Goal: Task Accomplishment & Management: Check status

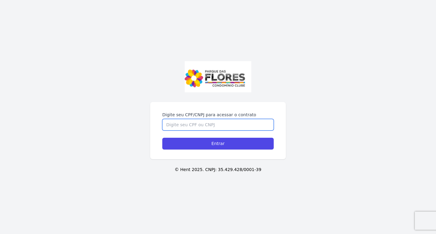
click at [177, 125] on input "Digite seu CPF/CNPJ para acessar o contrato" at bounding box center [218, 125] width 112 height 12
click at [200, 122] on input "Digite seu CPF/CNPJ para acessar o contrato" at bounding box center [218, 125] width 112 height 12
click at [199, 125] on input "Digite seu CPF/CNPJ para acessar o contrato" at bounding box center [218, 125] width 112 height 12
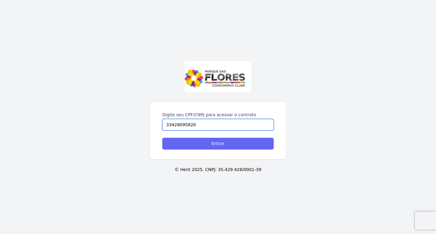
type input "33428095820"
click at [205, 141] on input "Entrar" at bounding box center [218, 144] width 112 height 12
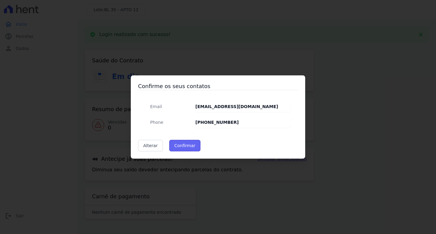
click at [188, 148] on button "Confirmar" at bounding box center [185, 146] width 32 height 12
type input "Contatos confirmados com sucesso."
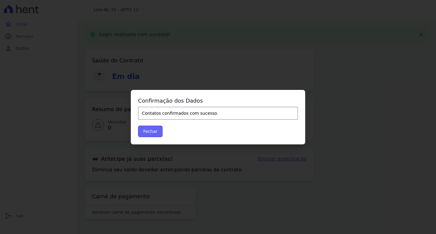
click at [155, 130] on button "Fechar" at bounding box center [150, 132] width 25 height 12
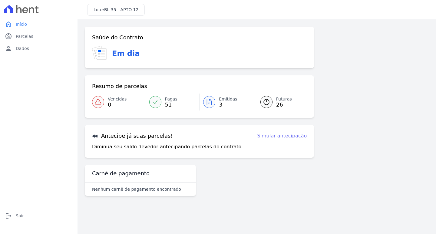
click at [229, 97] on span "Emitidas" at bounding box center [228, 99] width 18 height 6
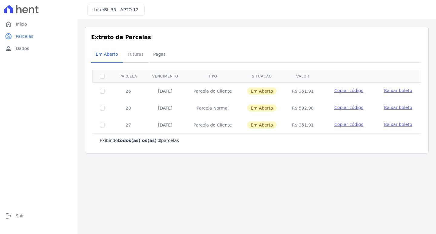
click at [134, 56] on span "Futuras" at bounding box center [135, 54] width 23 height 12
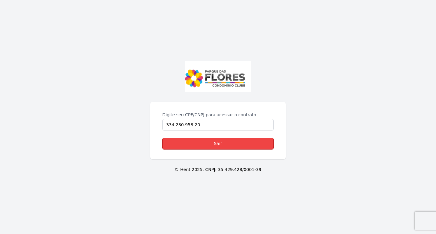
click at [221, 144] on link "Sair" at bounding box center [218, 144] width 112 height 12
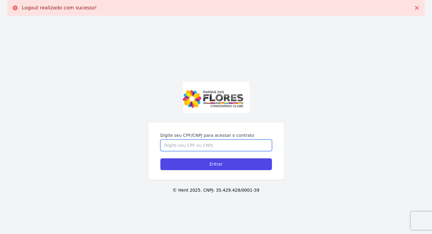
click at [194, 150] on input "Digite seu CPF/CNPJ para acessar o contrato" at bounding box center [216, 146] width 112 height 12
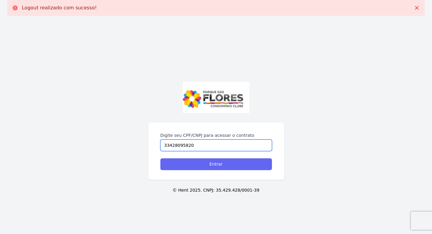
type input "33428095820"
click at [214, 162] on input "Entrar" at bounding box center [216, 165] width 112 height 12
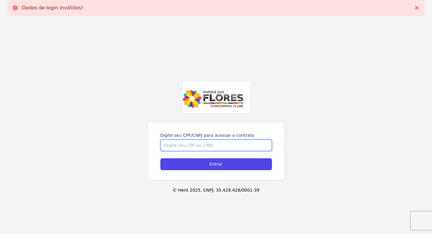
click at [202, 147] on input "Digite seu CPF/CNPJ para acessar o contrato" at bounding box center [216, 146] width 112 height 12
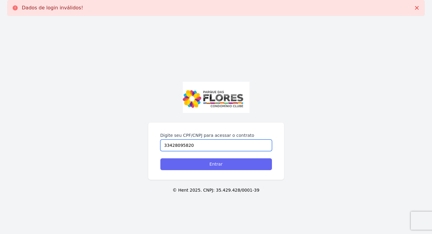
type input "33428095820"
click at [224, 164] on input "Entrar" at bounding box center [216, 165] width 112 height 12
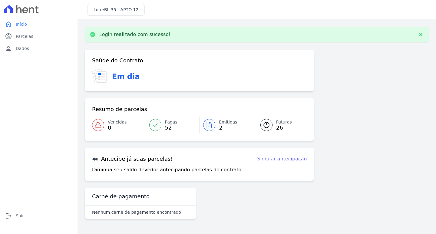
click at [221, 123] on span "Emitidas" at bounding box center [228, 122] width 18 height 6
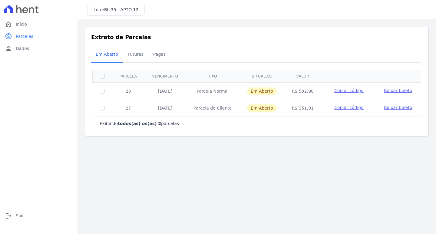
click at [394, 90] on span "Baixar boleto" at bounding box center [398, 90] width 28 height 5
click at [137, 55] on span "Futuras" at bounding box center [135, 54] width 23 height 12
